Goal: Task Accomplishment & Management: Complete application form

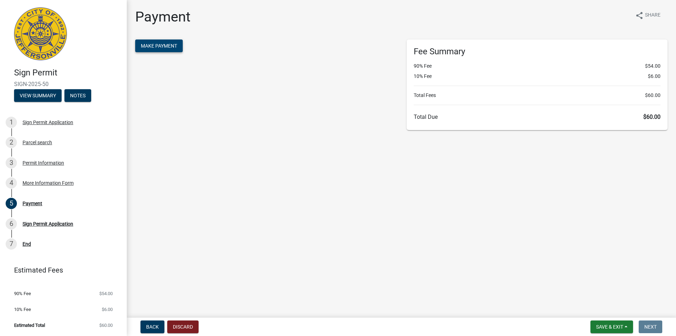
click at [175, 45] on span "Make Payment" at bounding box center [159, 46] width 36 height 6
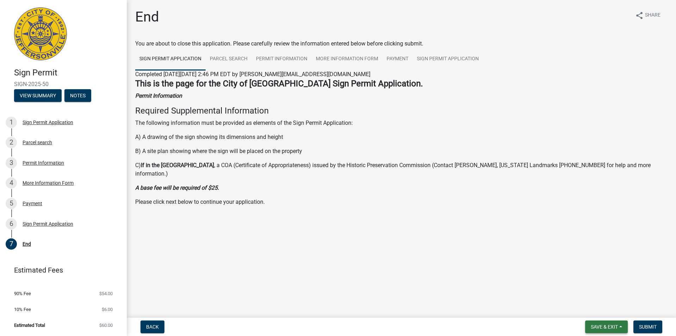
click at [603, 327] on span "Save & Exit" at bounding box center [604, 327] width 27 height 6
click at [589, 307] on button "Save & Exit" at bounding box center [600, 308] width 56 height 17
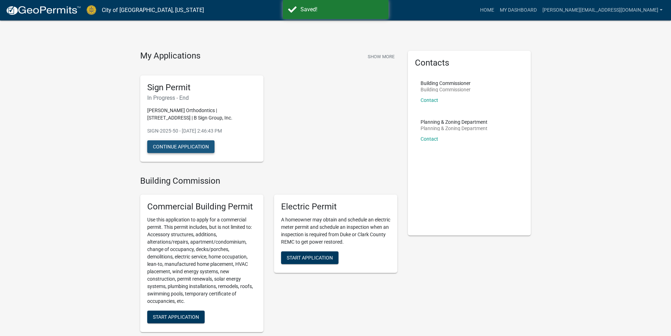
click at [180, 149] on button "Continue Application" at bounding box center [180, 146] width 67 height 13
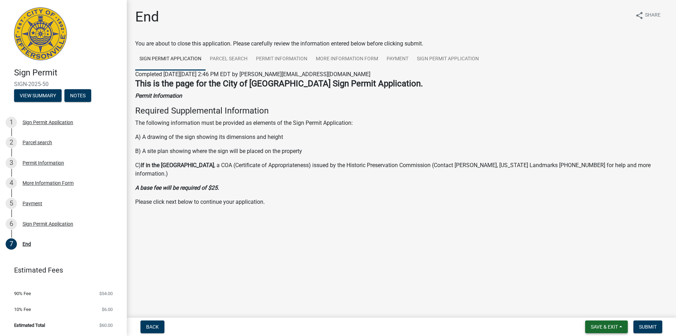
click at [607, 322] on button "Save & Exit" at bounding box center [607, 326] width 43 height 13
click at [583, 307] on button "Save & Exit" at bounding box center [600, 308] width 56 height 17
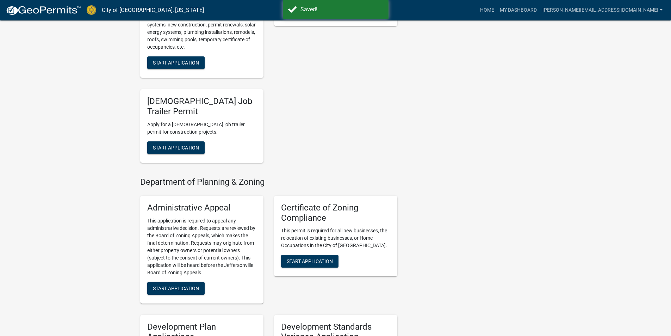
scroll to position [705, 0]
